Goal: Task Accomplishment & Management: Manage account settings

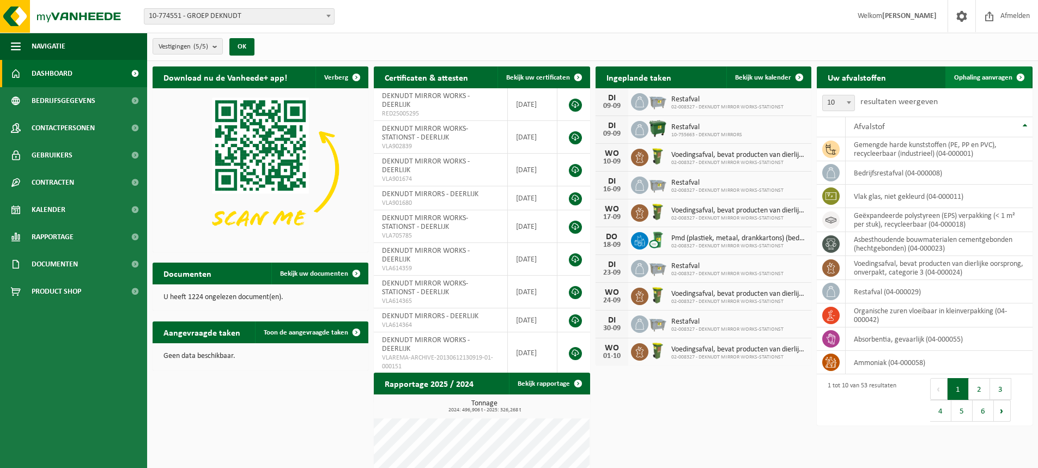
click at [976, 79] on span "Ophaling aanvragen" at bounding box center [983, 77] width 58 height 7
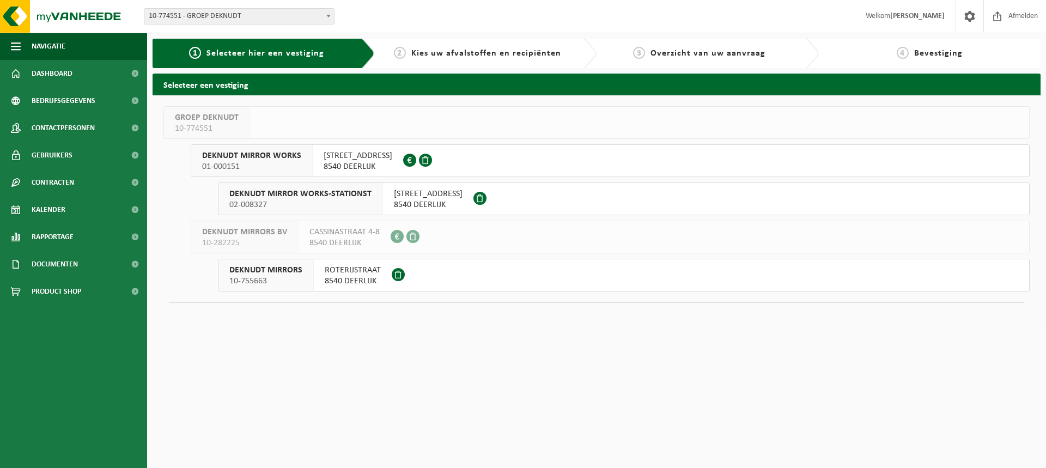
click at [338, 158] on span "KASTEELSTRAAT 10" at bounding box center [358, 155] width 69 height 11
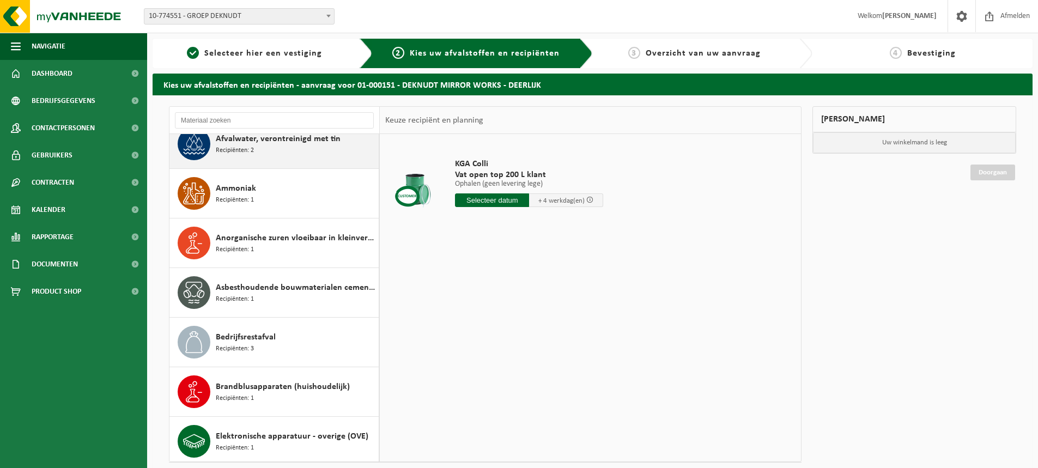
scroll to position [218, 0]
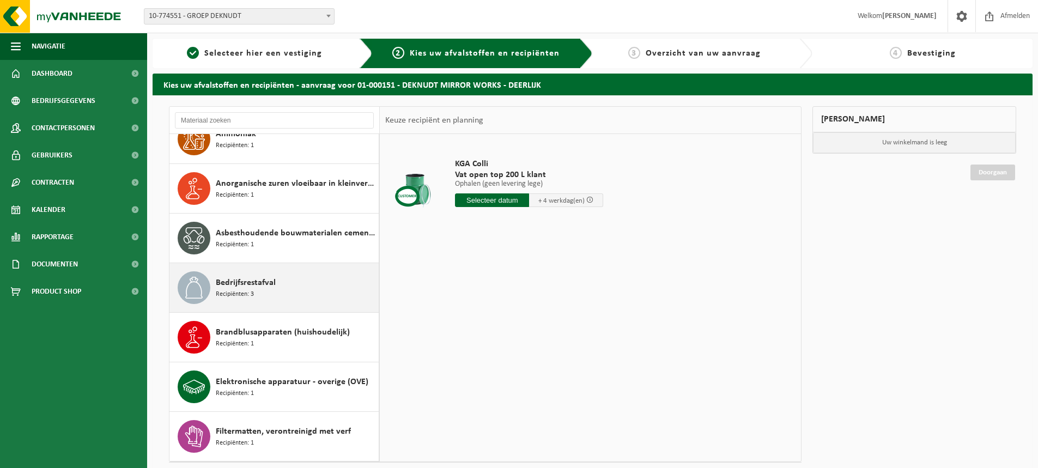
click at [263, 291] on div "Bedrijfsrestafval Recipiënten: 3" at bounding box center [296, 287] width 160 height 33
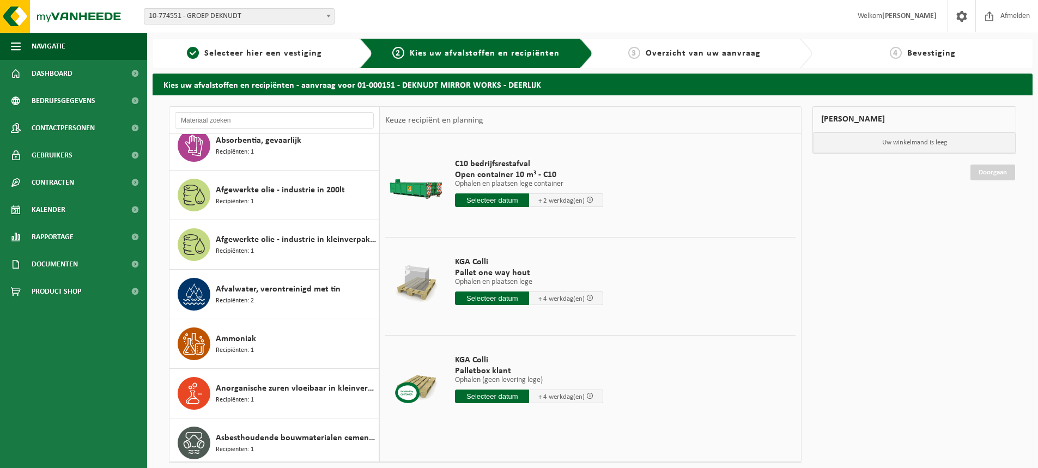
scroll to position [0, 0]
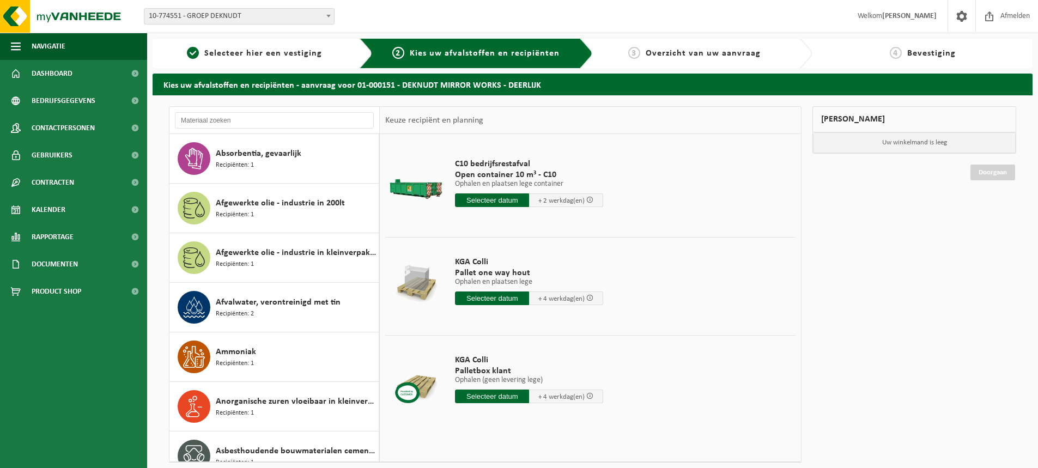
click at [514, 198] on input "text" at bounding box center [492, 200] width 74 height 14
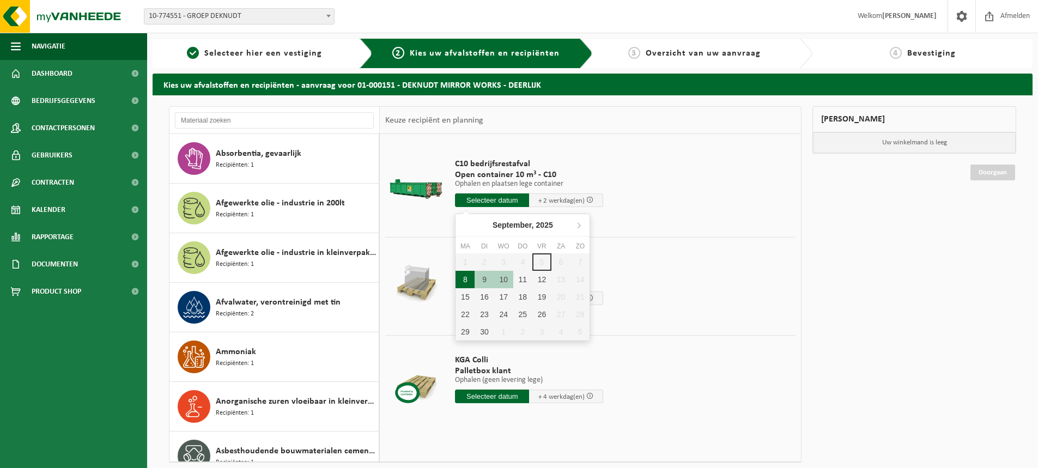
click at [462, 282] on div "8" at bounding box center [464, 279] width 19 height 17
type input "Van 2025-09-08"
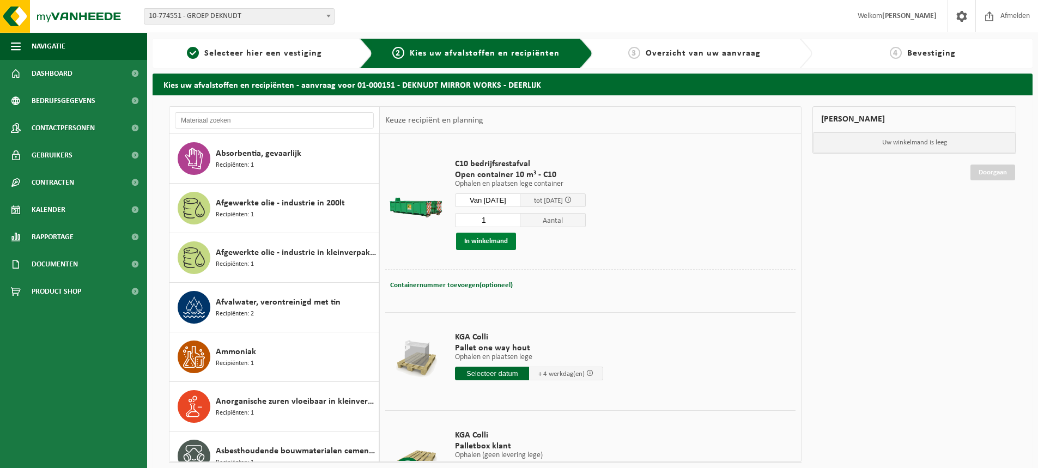
click at [490, 244] on button "In winkelmand" at bounding box center [486, 241] width 60 height 17
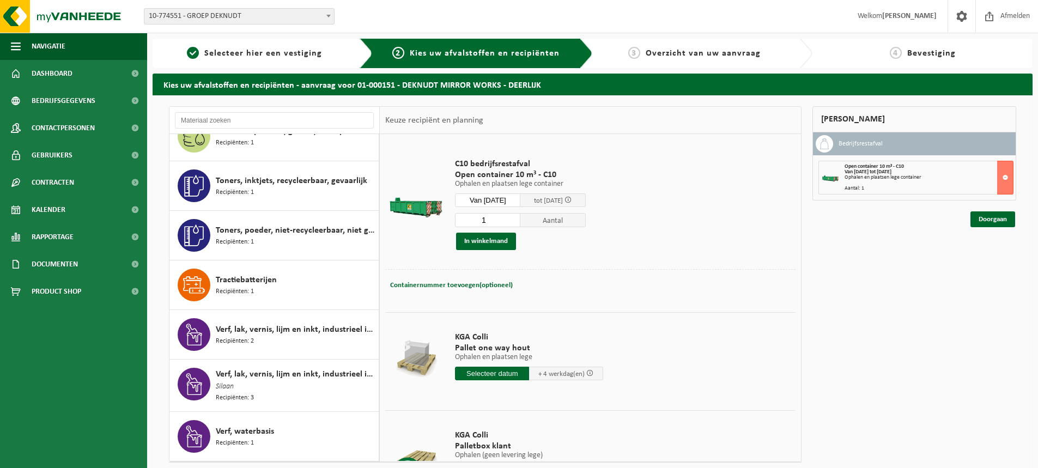
scroll to position [2104, 0]
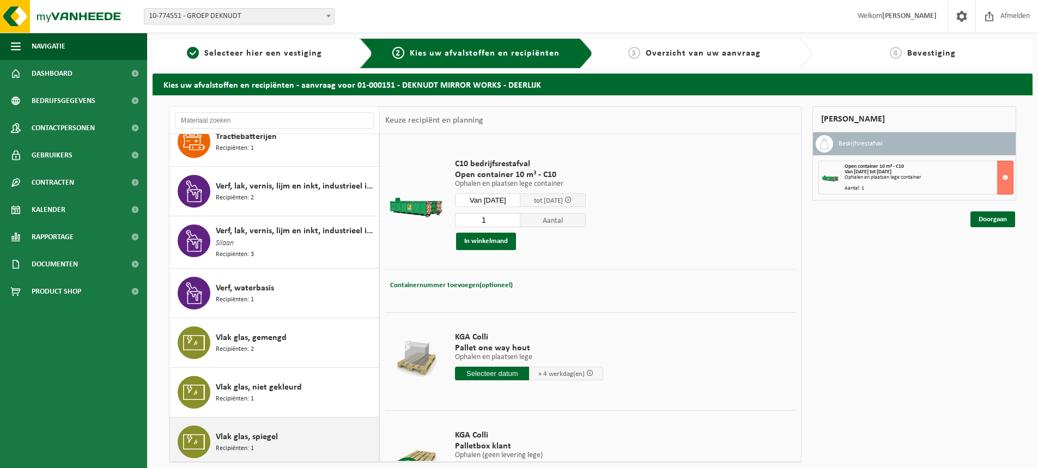
click at [285, 433] on div "Vlak glas, spiegel Recipiënten: 1" at bounding box center [296, 441] width 160 height 33
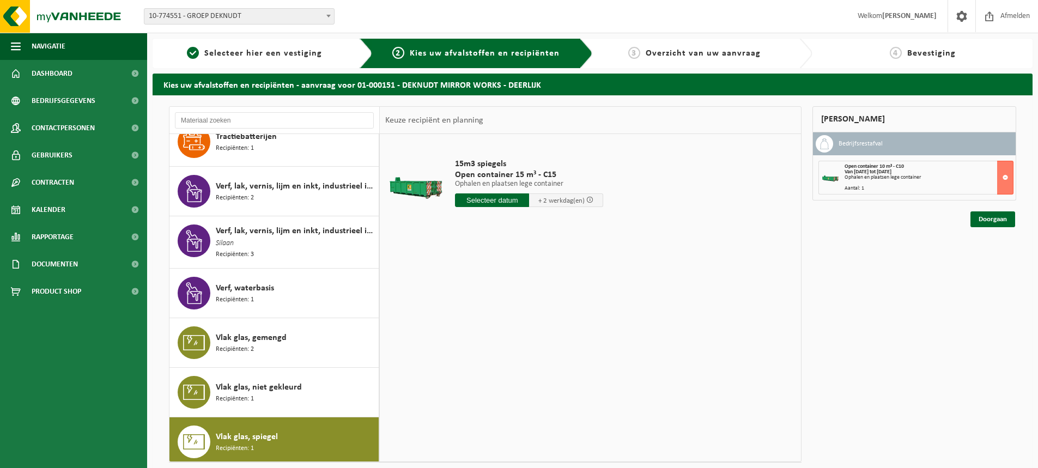
click at [496, 196] on input "text" at bounding box center [492, 200] width 74 height 14
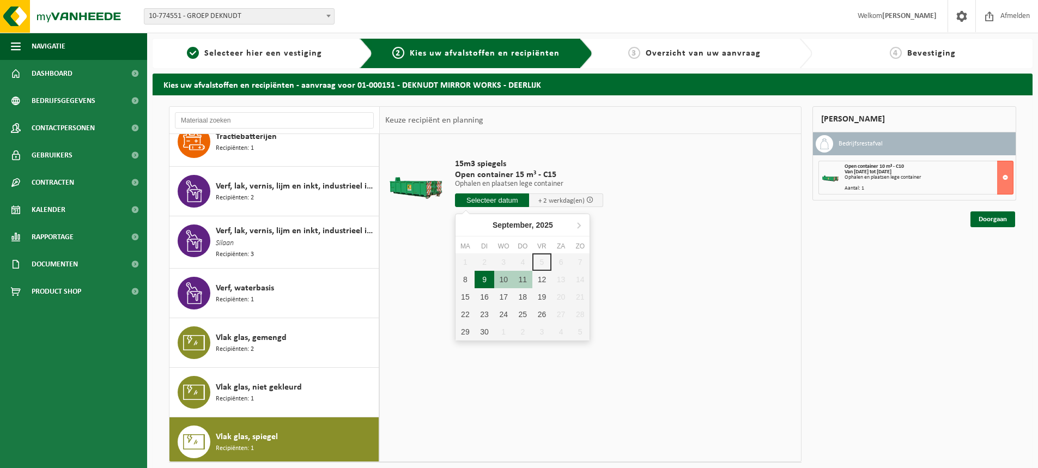
click at [483, 281] on div "9" at bounding box center [483, 279] width 19 height 17
type input "Van 2025-09-09"
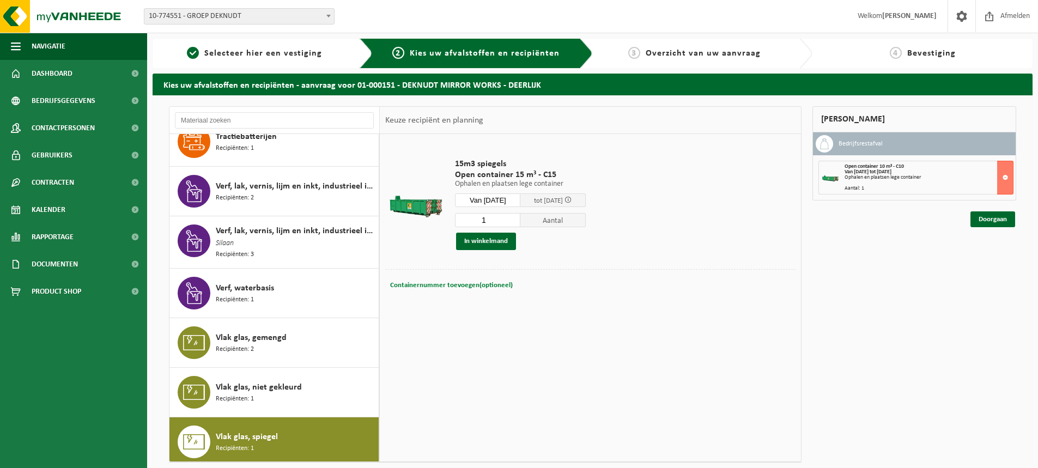
click at [471, 287] on span "Containernummer toevoegen(optioneel)" at bounding box center [451, 285] width 123 height 7
type input "C 15 -079"
click at [491, 242] on button "In winkelmand" at bounding box center [486, 241] width 60 height 17
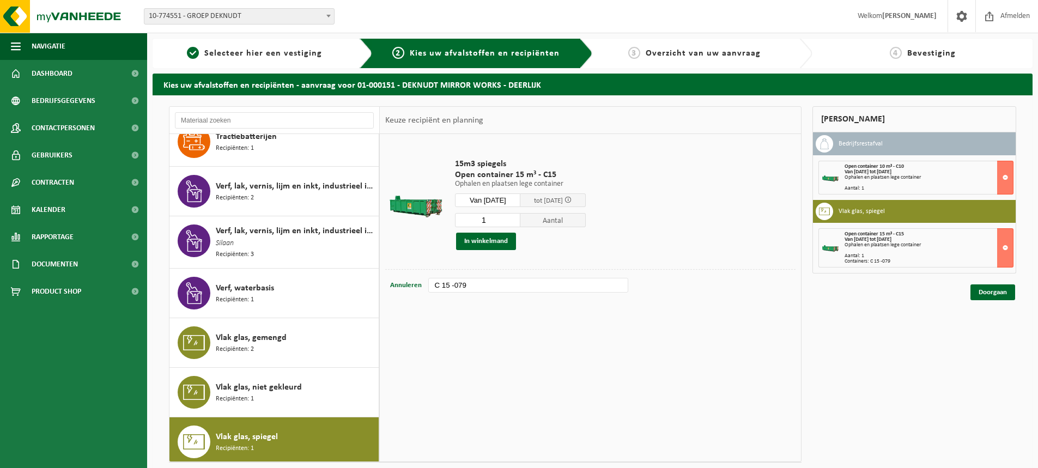
click at [966, 179] on div "Ophalen en plaatsen lege container" at bounding box center [928, 177] width 168 height 5
click at [860, 170] on strong "Van 2025-09-08 tot 2025-09-10" at bounding box center [867, 172] width 47 height 6
click at [837, 175] on div at bounding box center [829, 177] width 17 height 17
click at [945, 176] on div "Ophalen en plaatsen lege container" at bounding box center [928, 177] width 168 height 5
drag, startPoint x: 945, startPoint y: 176, endPoint x: 886, endPoint y: 168, distance: 58.9
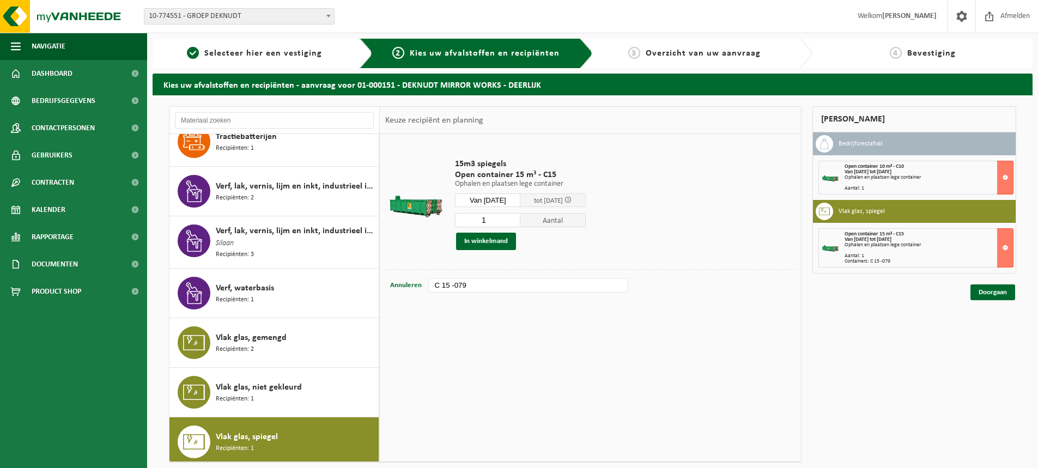
click at [942, 176] on div "Ophalen en plaatsen lege container" at bounding box center [928, 177] width 168 height 5
click at [848, 168] on span "Open container 10 m³ - C10" at bounding box center [873, 166] width 59 height 6
click at [842, 176] on div "Open container 10 m³ - C10 Van 2025-09-08 tot 2025-09-10 Ophalen en plaatsen le…" at bounding box center [915, 178] width 194 height 34
click at [823, 145] on icon at bounding box center [824, 143] width 11 height 11
click at [846, 145] on h3 "Bedrijfsrestafval" at bounding box center [860, 143] width 44 height 17
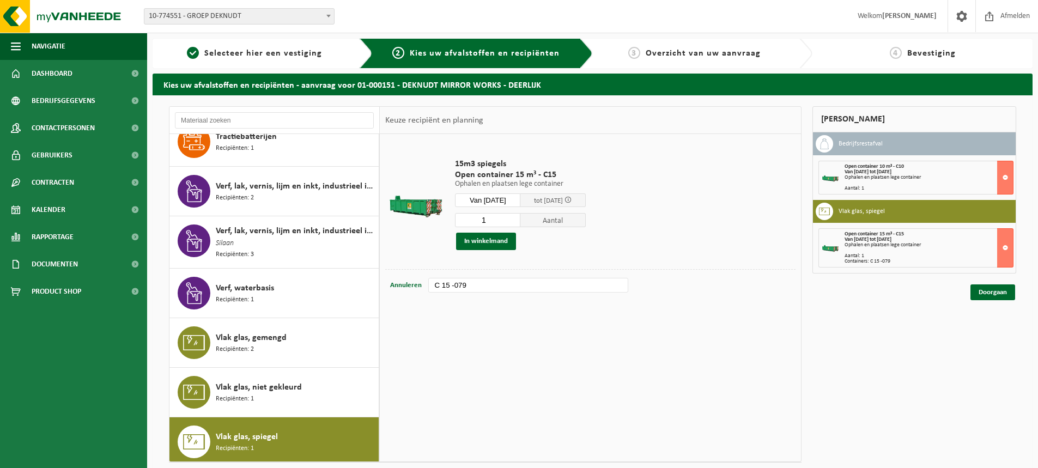
click at [846, 145] on h3 "Bedrijfsrestafval" at bounding box center [860, 143] width 44 height 17
click at [1008, 178] on button at bounding box center [1005, 178] width 16 height 34
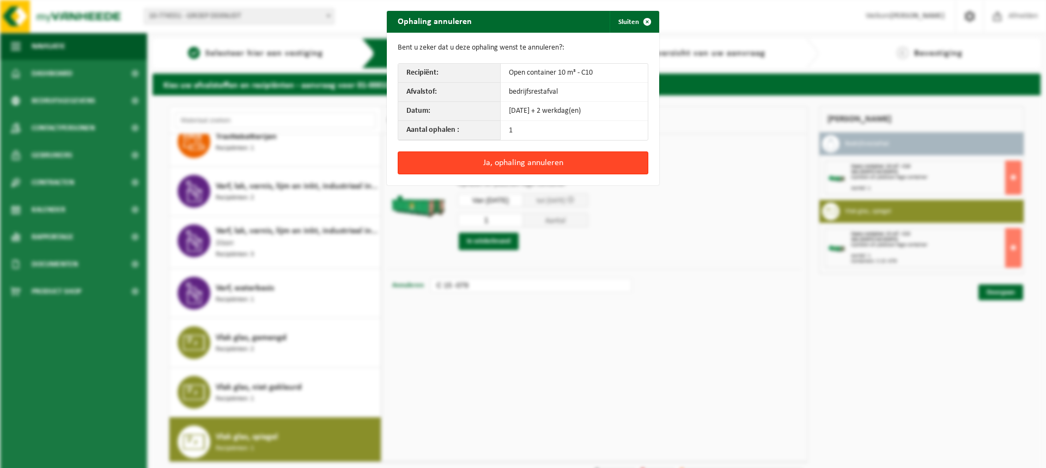
click at [541, 164] on button "Ja, ophaling annuleren" at bounding box center [523, 162] width 251 height 23
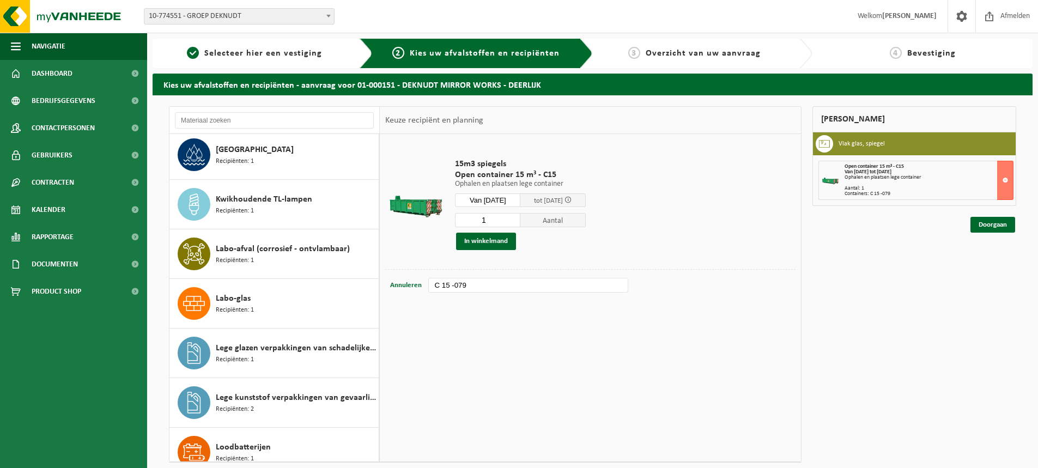
scroll to position [742, 0]
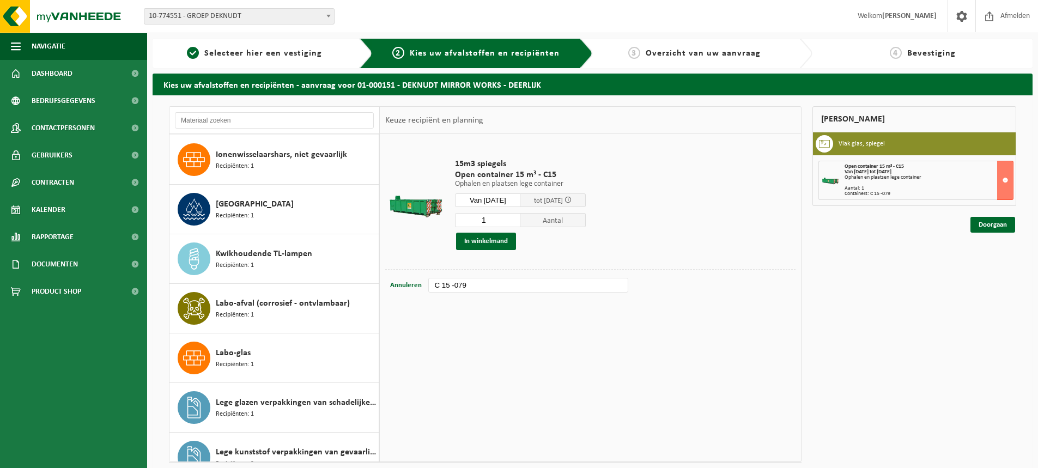
drag, startPoint x: 289, startPoint y: 308, endPoint x: 671, endPoint y: 217, distance: 392.5
click at [672, 217] on td "15m3 spiegels Open container 15 m³ - C15 Ophalen en plaatsen lege container Oph…" at bounding box center [621, 204] width 349 height 130
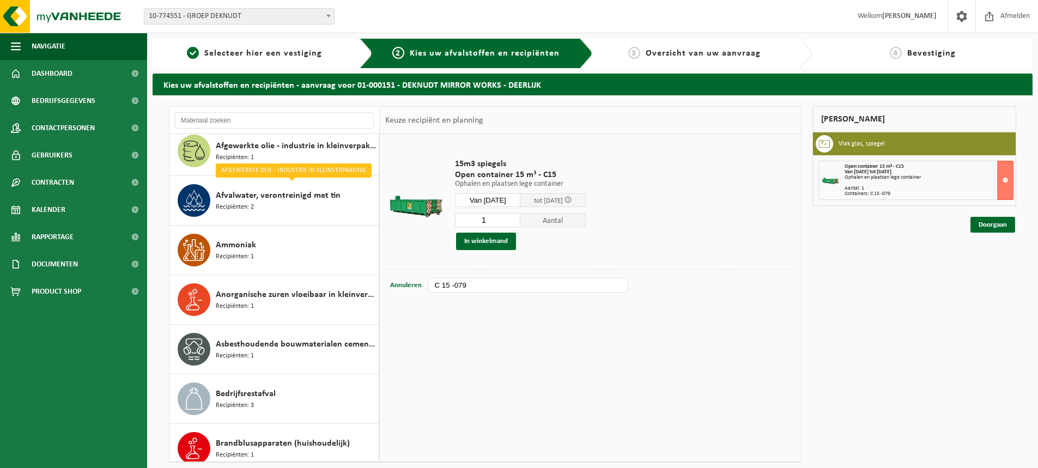
scroll to position [163, 0]
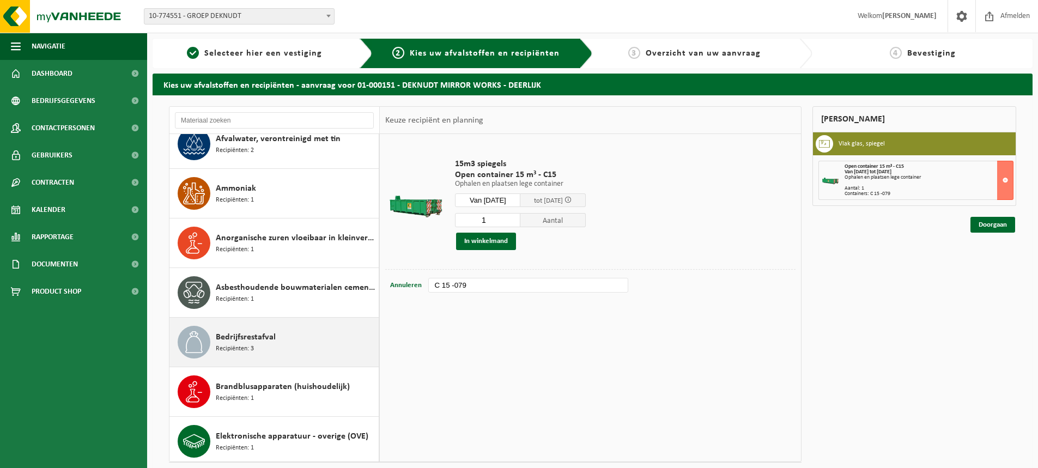
click at [269, 334] on span "Bedrijfsrestafval" at bounding box center [246, 337] width 60 height 13
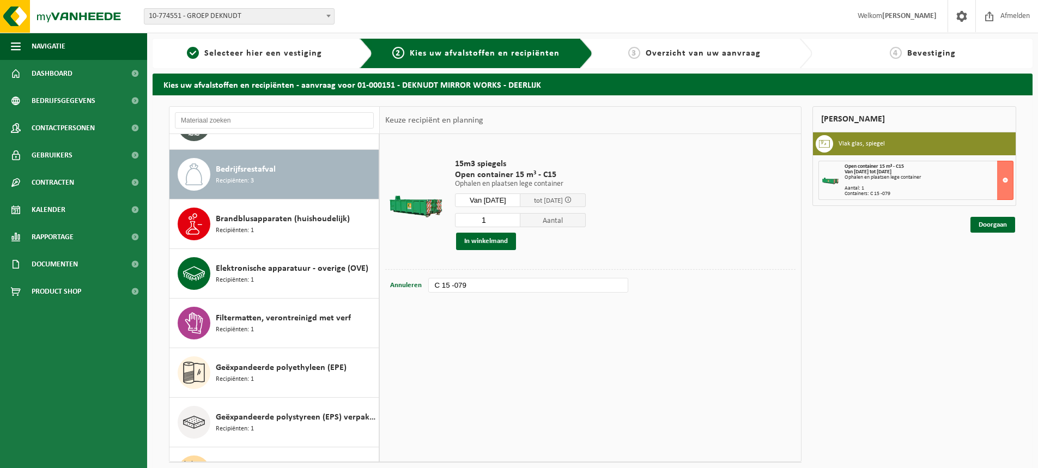
scroll to position [347, 0]
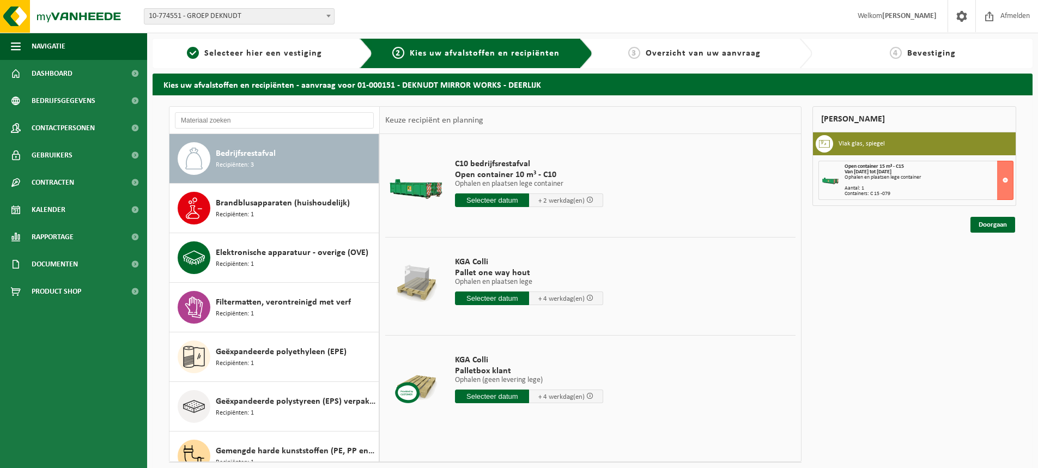
click at [492, 197] on input "text" at bounding box center [492, 200] width 74 height 14
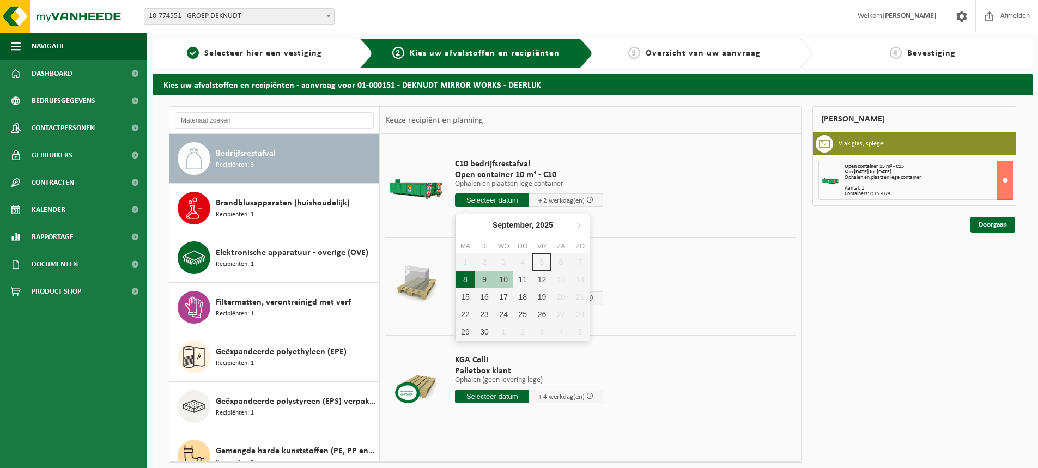
click at [462, 277] on div "8" at bounding box center [464, 279] width 19 height 17
type input "Van 2025-09-08"
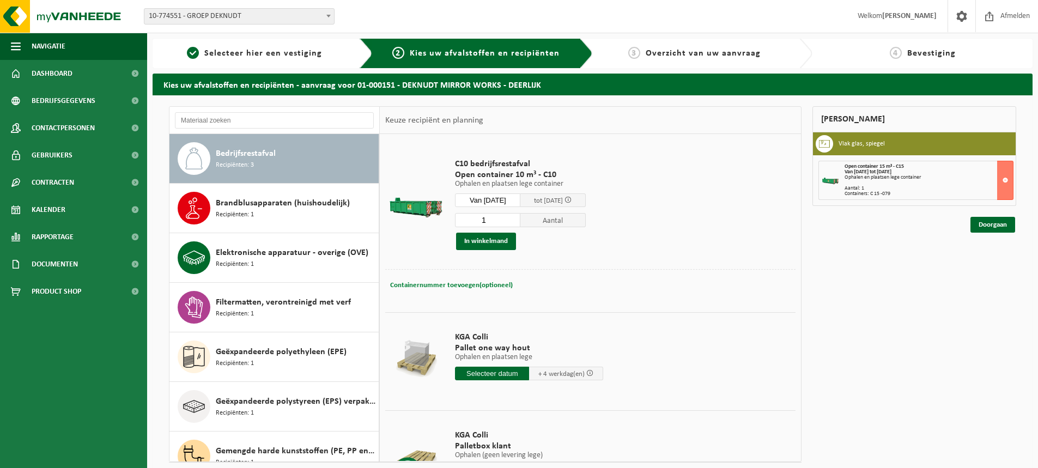
click at [485, 285] on span "Containernummer toevoegen(optioneel)" at bounding box center [451, 285] width 123 height 7
type input "C 15-188"
click at [502, 241] on button "In winkelmand" at bounding box center [486, 241] width 60 height 17
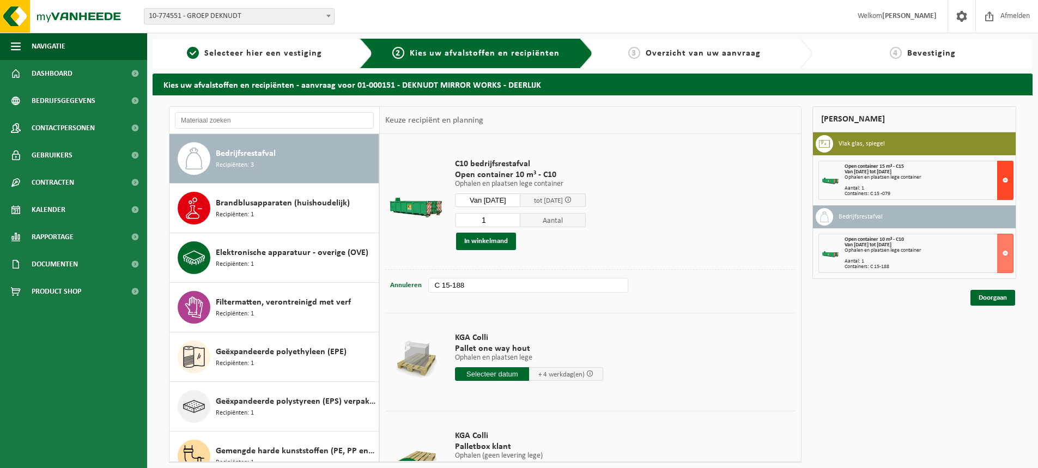
click at [1004, 180] on button at bounding box center [1005, 180] width 16 height 39
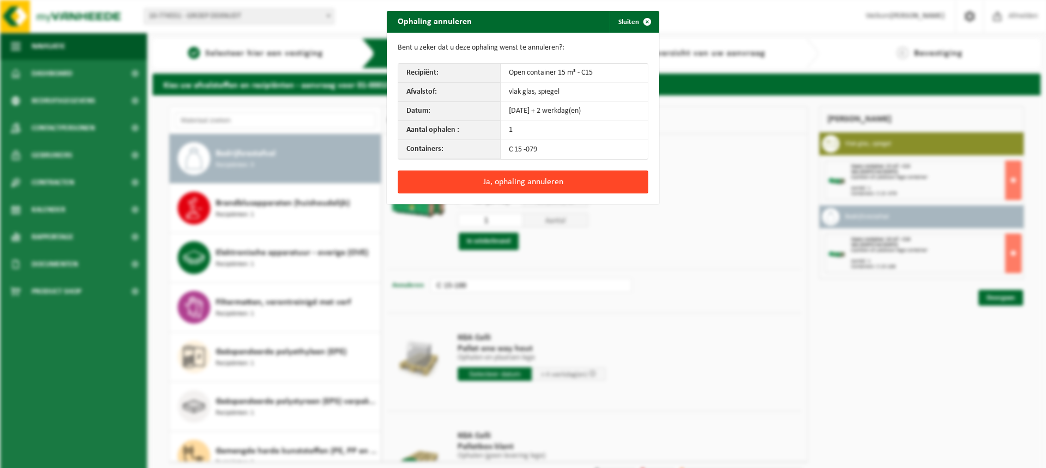
click at [534, 182] on button "Ja, ophaling annuleren" at bounding box center [523, 181] width 251 height 23
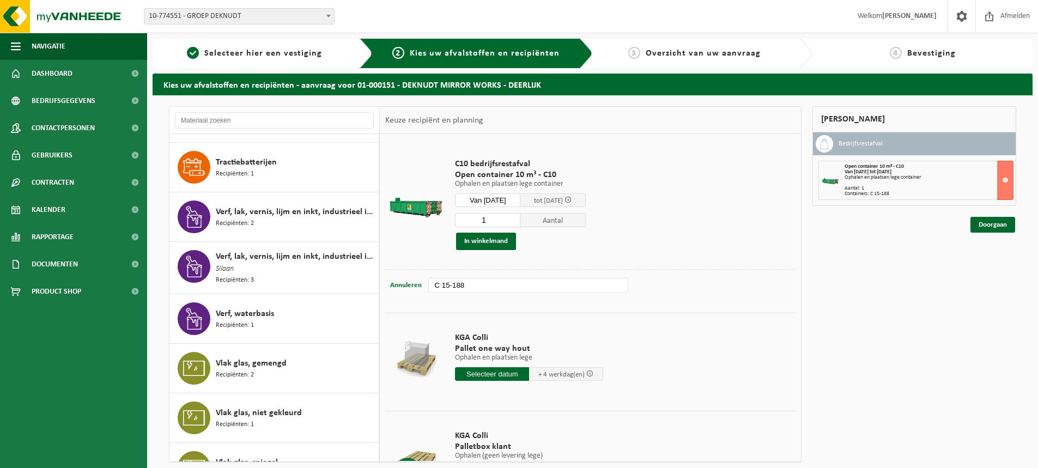
scroll to position [2104, 0]
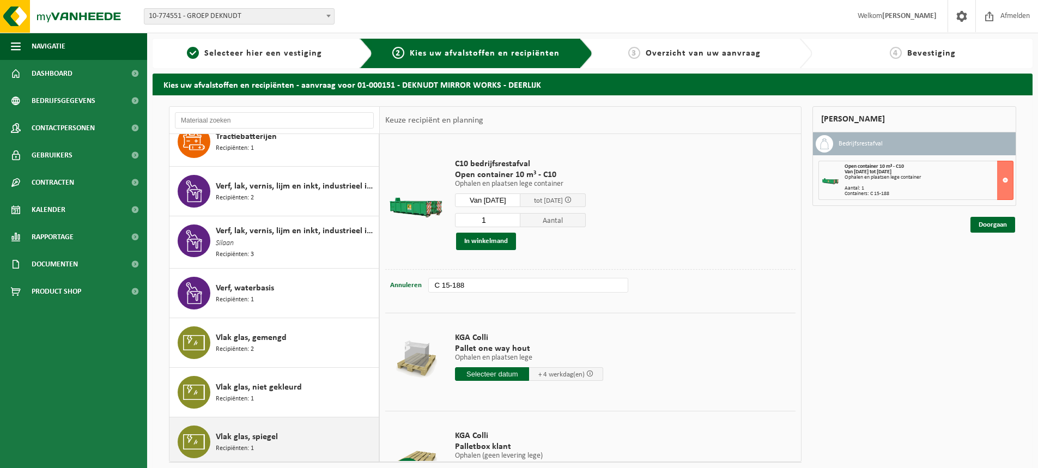
click at [255, 435] on span "Vlak glas, spiegel" at bounding box center [247, 436] width 62 height 13
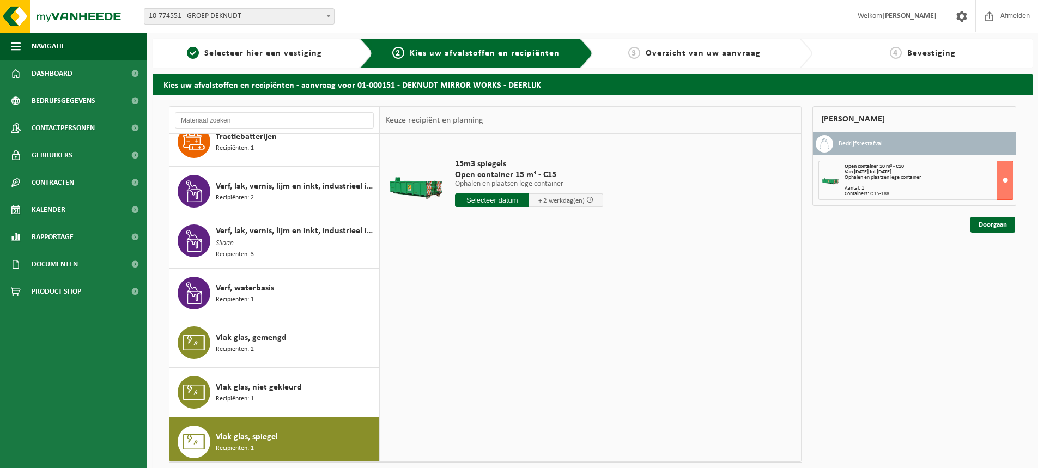
click at [491, 202] on input "text" at bounding box center [492, 200] width 74 height 14
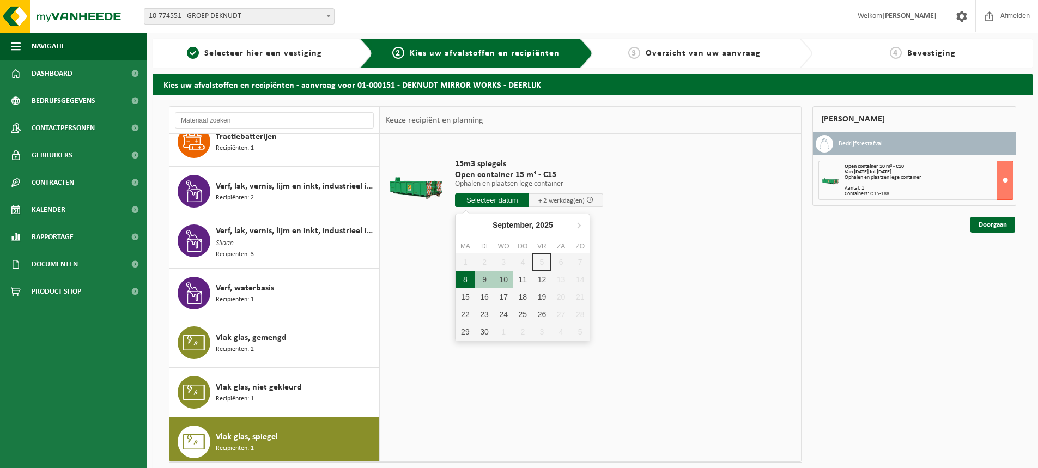
click at [464, 283] on div "8" at bounding box center [464, 279] width 19 height 17
type input "Van 2025-09-08"
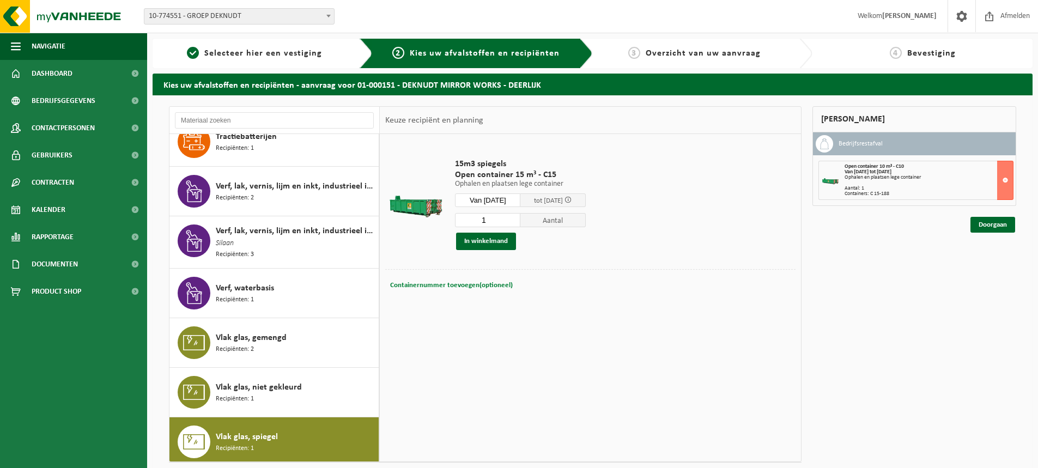
click at [469, 287] on span "Containernummer toevoegen(optioneel)" at bounding box center [451, 285] width 123 height 7
type input "C 15-079"
click at [486, 244] on button "In winkelmand" at bounding box center [486, 241] width 60 height 17
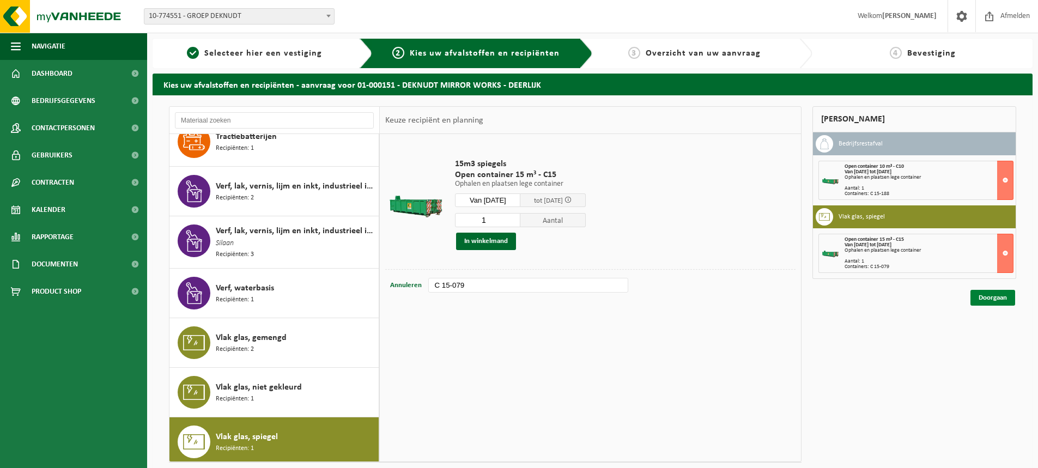
click at [991, 298] on link "Doorgaan" at bounding box center [992, 298] width 45 height 16
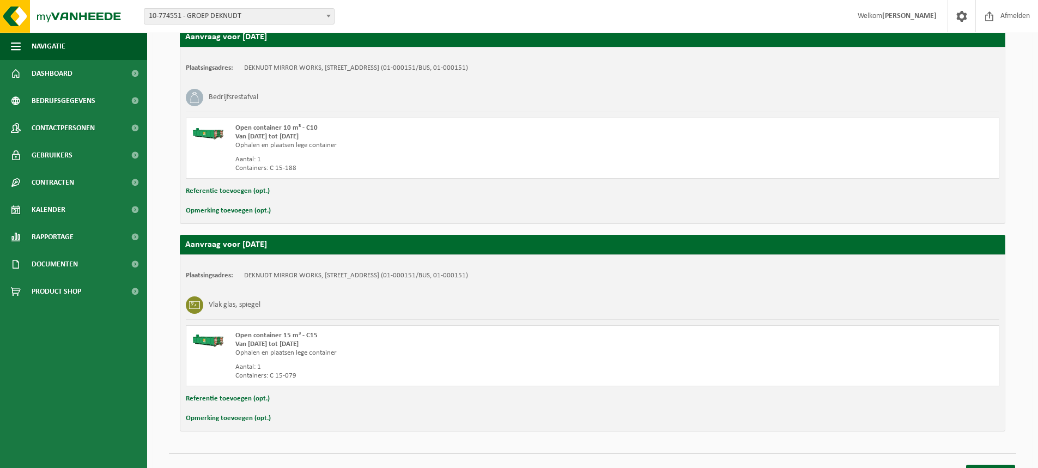
scroll to position [216, 0]
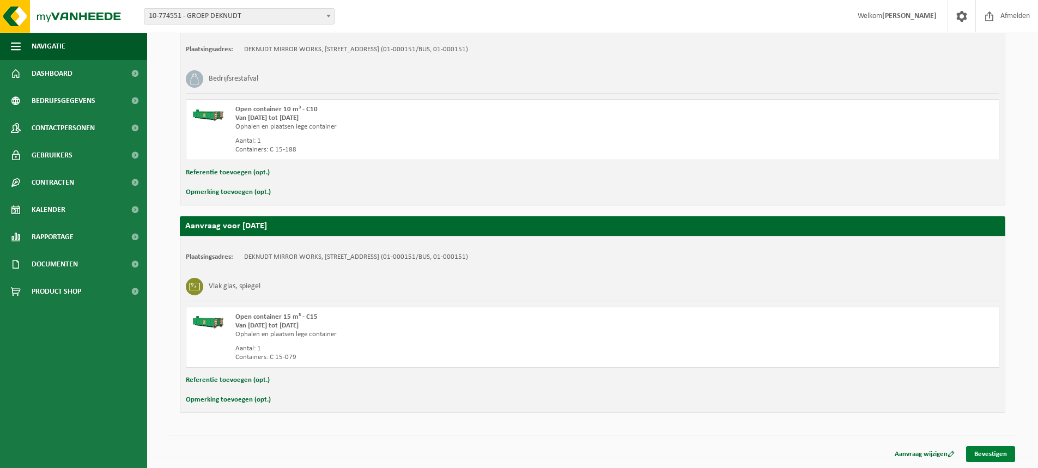
click at [994, 455] on link "Bevestigen" at bounding box center [990, 454] width 49 height 16
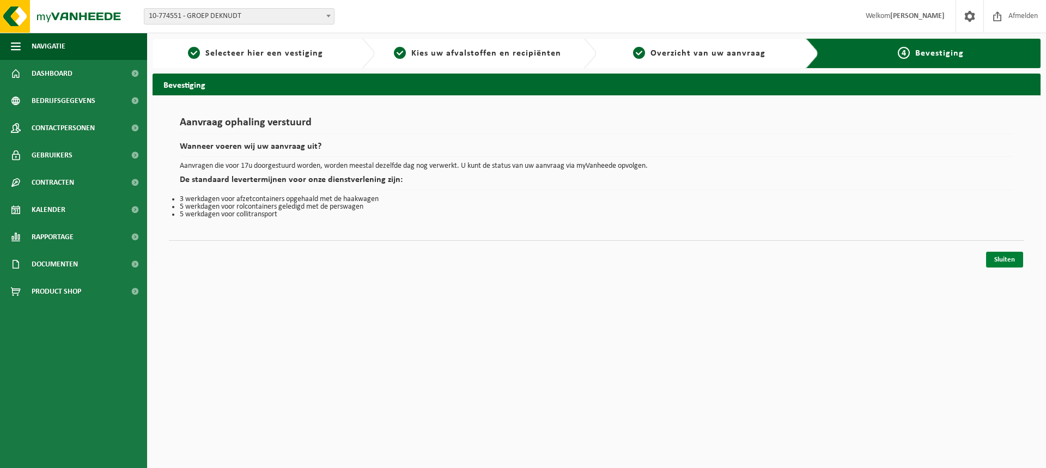
click at [1007, 262] on link "Sluiten" at bounding box center [1004, 260] width 37 height 16
